Goal: Find specific page/section: Find specific page/section

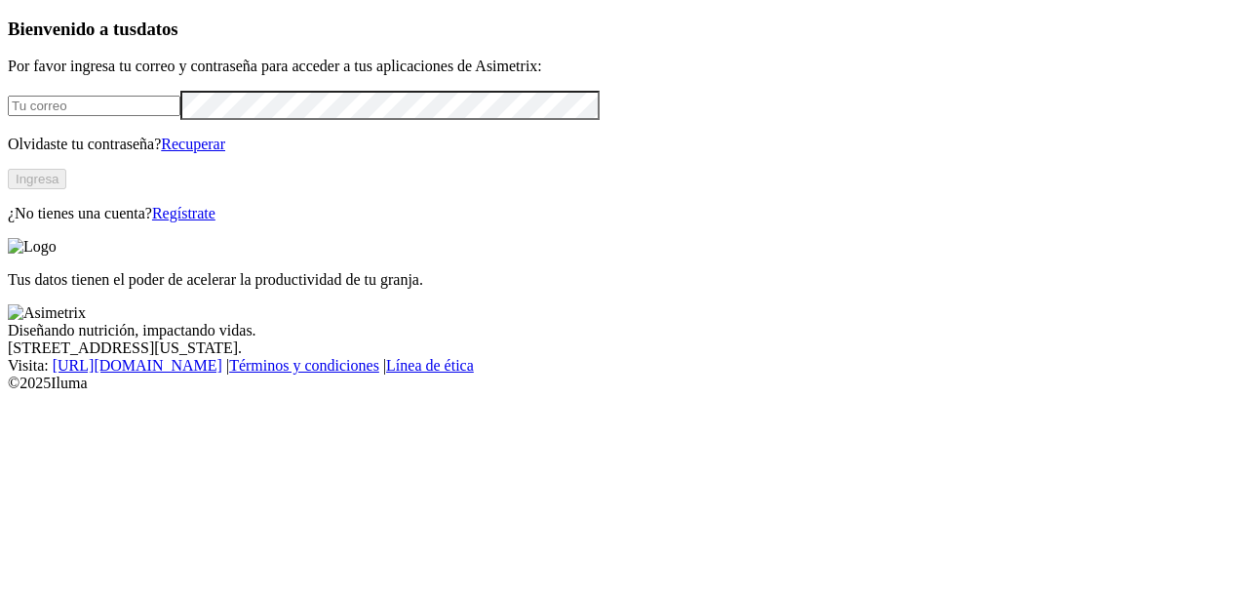
type input "[EMAIL_ADDRESS][DOMAIN_NAME]"
click at [66, 189] on button "Ingresa" at bounding box center [37, 179] width 59 height 20
